Goal: Task Accomplishment & Management: Complete application form

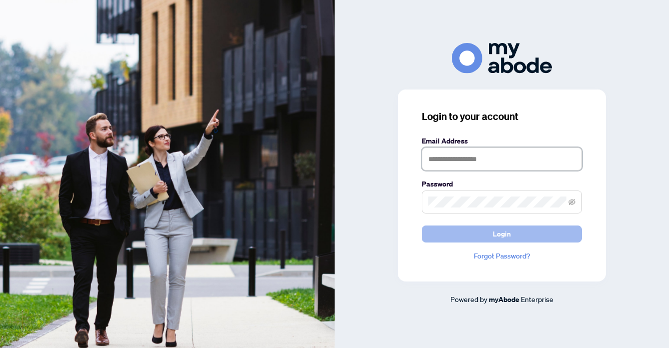
type input "**********"
click at [503, 237] on span "Login" at bounding box center [502, 234] width 18 height 16
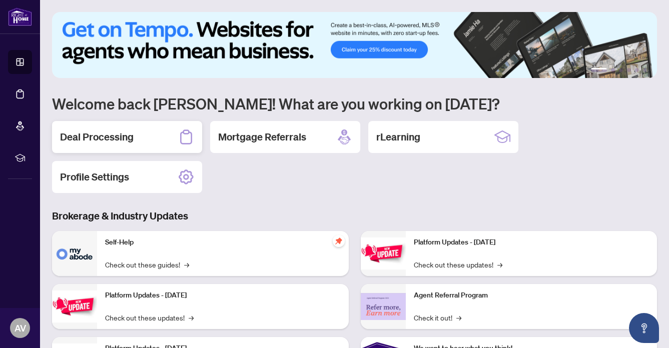
click at [86, 138] on h2 "Deal Processing" at bounding box center [97, 137] width 74 height 14
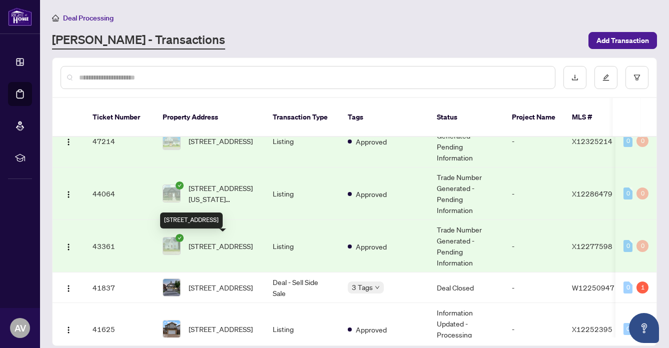
scroll to position [527, 0]
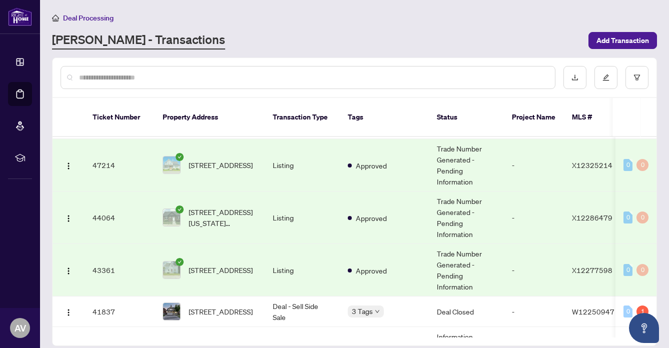
click at [234, 149] on td "[STREET_ADDRESS]" at bounding box center [210, 165] width 110 height 53
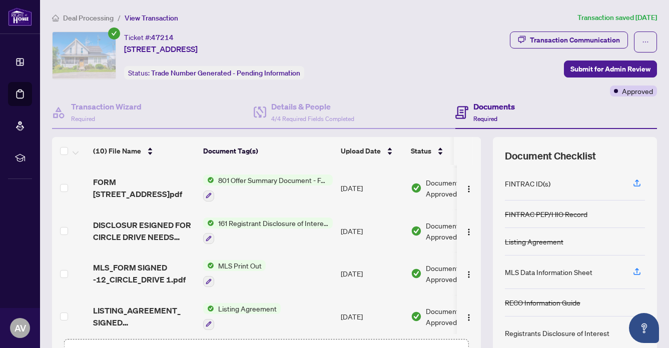
scroll to position [70, 0]
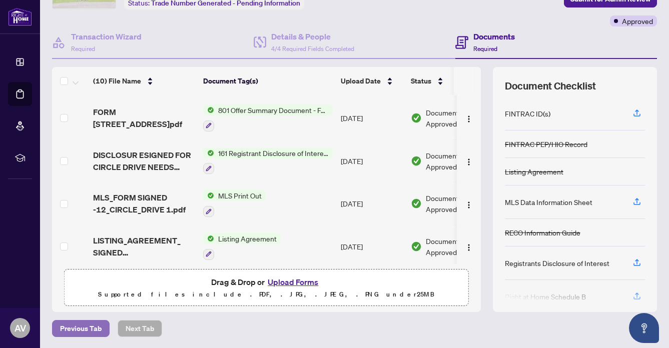
click at [69, 324] on span "Previous Tab" at bounding box center [81, 329] width 42 height 16
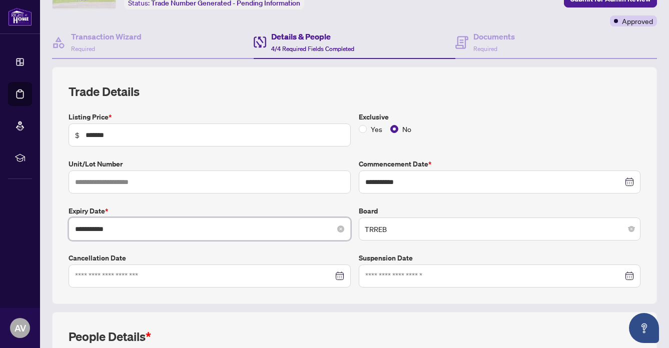
click at [89, 229] on input "**********" at bounding box center [204, 229] width 258 height 11
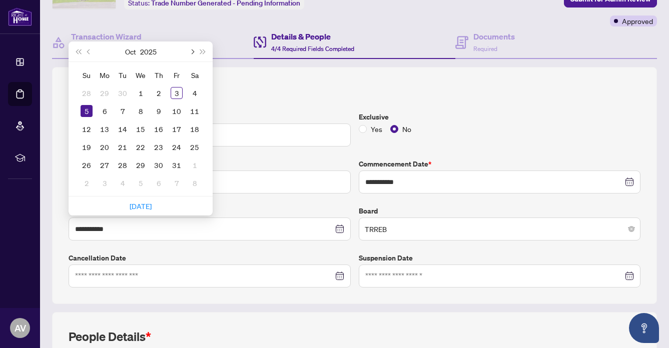
click at [192, 51] on span "Next month (PageDown)" at bounding box center [191, 51] width 5 height 5
type input "**********"
click at [174, 91] on div "5" at bounding box center [177, 93] width 12 height 12
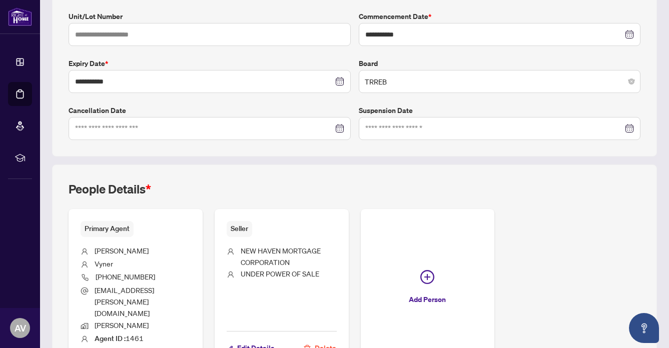
scroll to position [269, 0]
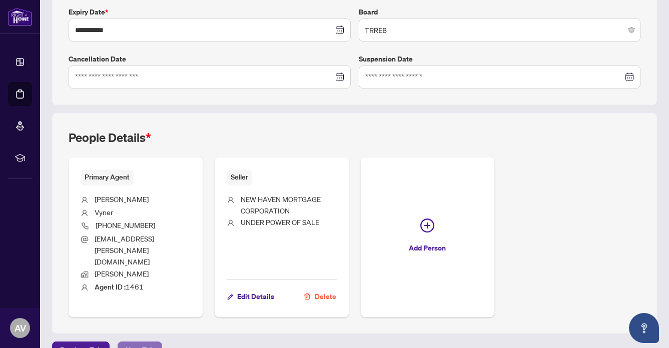
click at [134, 342] on span "Next Tab" at bounding box center [140, 350] width 29 height 16
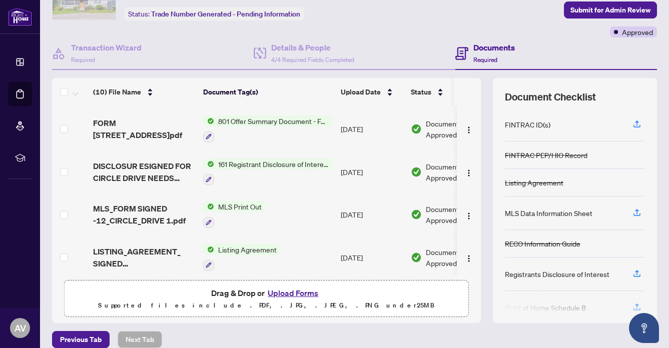
scroll to position [70, 0]
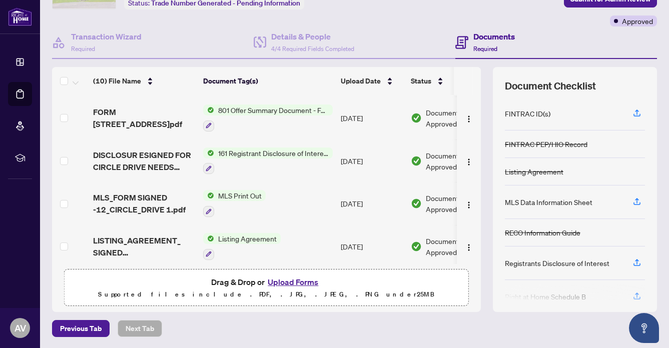
click at [302, 279] on button "Upload Forms" at bounding box center [293, 282] width 57 height 13
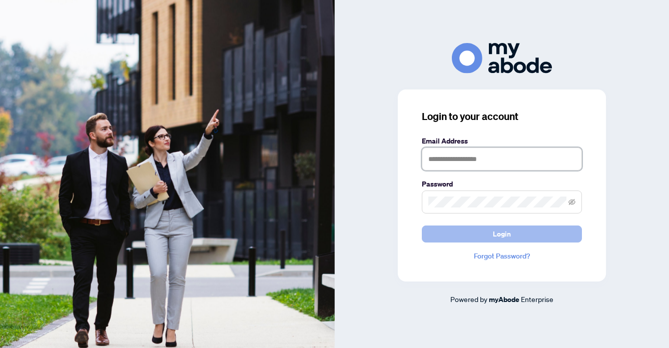
type input "**********"
click at [490, 234] on button "Login" at bounding box center [502, 234] width 160 height 17
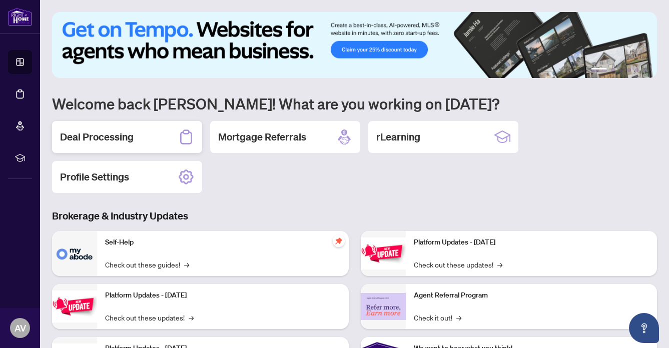
click at [102, 134] on h2 "Deal Processing" at bounding box center [97, 137] width 74 height 14
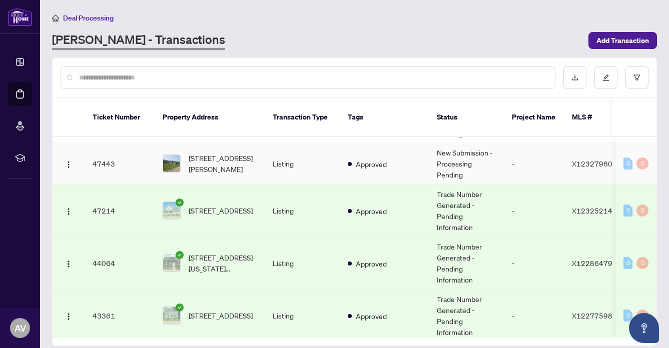
scroll to position [482, 0]
click at [227, 207] on span "[STREET_ADDRESS]" at bounding box center [221, 210] width 64 height 11
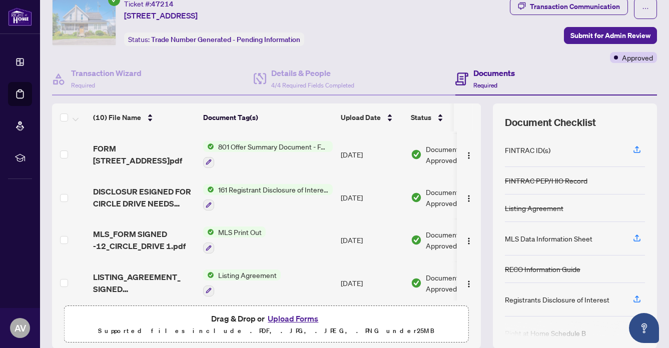
scroll to position [70, 0]
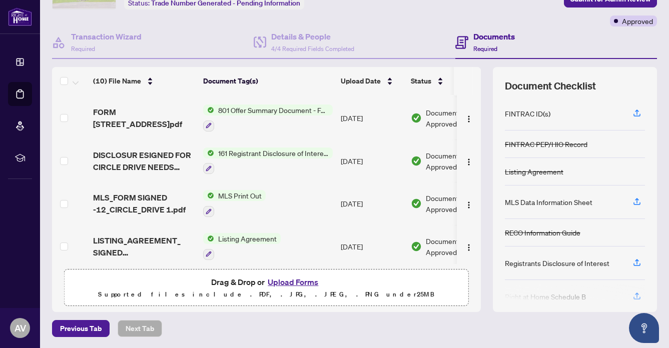
click at [286, 279] on button "Upload Forms" at bounding box center [293, 282] width 57 height 13
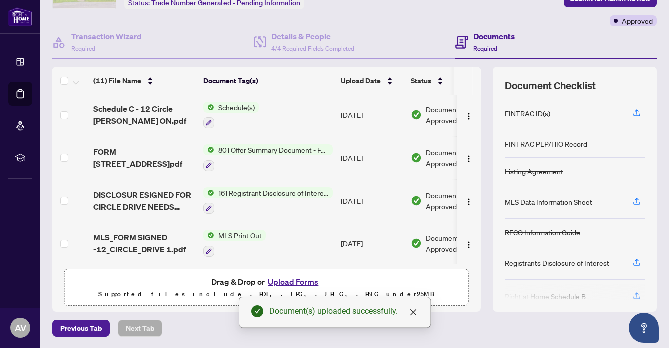
click at [292, 280] on button "Upload Forms" at bounding box center [293, 282] width 57 height 13
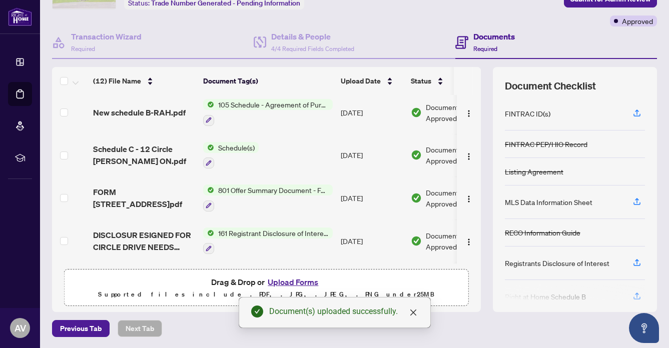
scroll to position [0, 0]
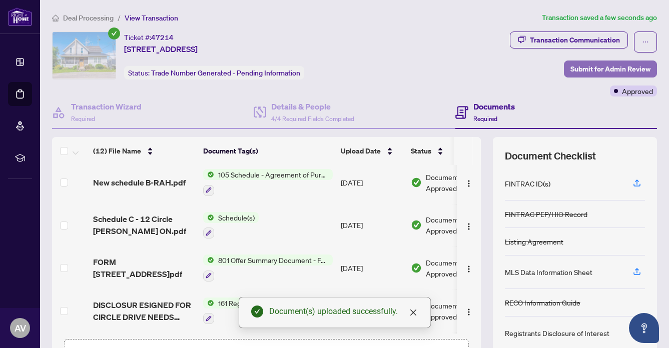
click at [596, 69] on span "Submit for Admin Review" at bounding box center [610, 69] width 80 height 16
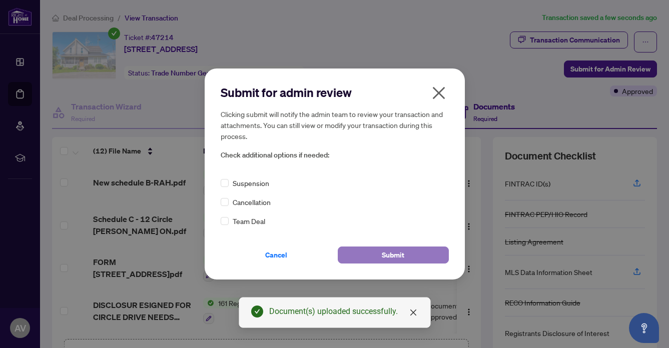
click at [380, 253] on button "Submit" at bounding box center [393, 255] width 111 height 17
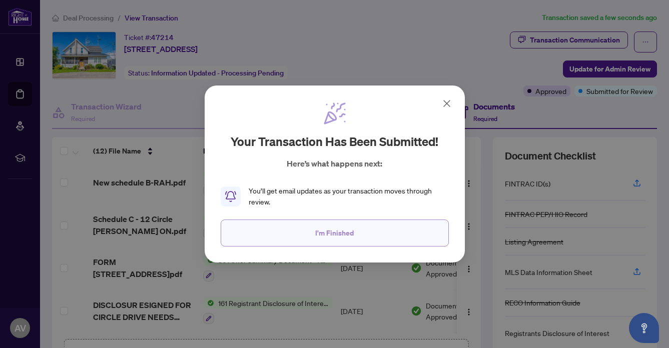
click at [343, 235] on span "I'm Finished" at bounding box center [334, 233] width 39 height 16
